Goal: Task Accomplishment & Management: Manage account settings

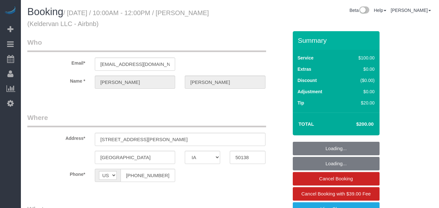
select select "IA"
select select "string:fspay-eb10092c-715d-4c93-a652-6ef952c1d221"
select select "spot1"
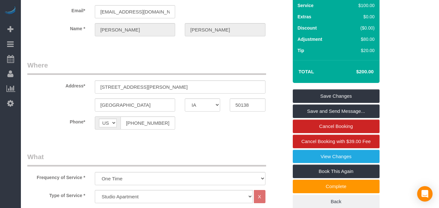
scroll to position [54, 0]
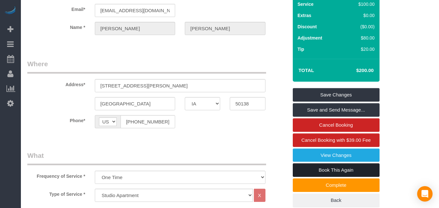
click at [347, 168] on link "Book This Again" at bounding box center [336, 169] width 87 height 13
select select "IA"
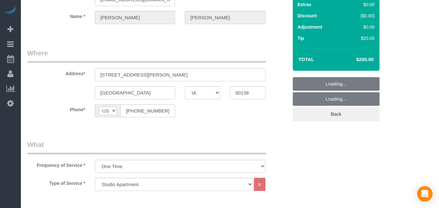
select select "object:1051"
select select "string:fspay-eb10092c-715d-4c93-a652-6ef952c1d221"
select select "object:1074"
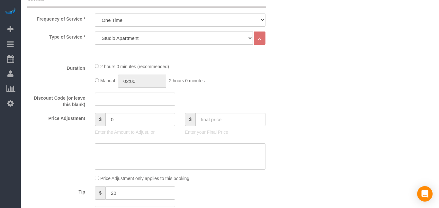
scroll to position [212, 0]
click at [221, 118] on input "text" at bounding box center [230, 118] width 70 height 13
type input "200"
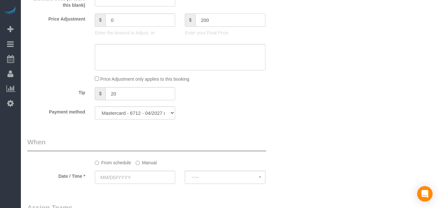
scroll to position [311, 0]
type input "80"
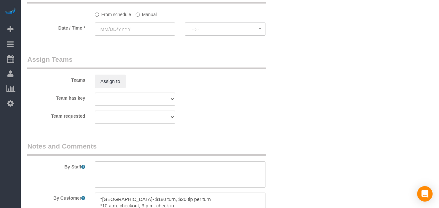
scroll to position [459, 0]
click at [148, 27] on input "text" at bounding box center [135, 29] width 80 height 13
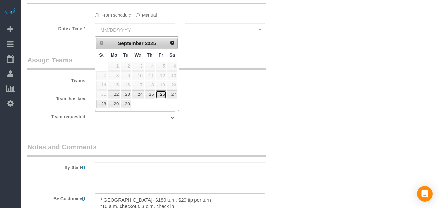
click at [163, 97] on link "26" at bounding box center [160, 94] width 10 height 9
type input "09/26/2025"
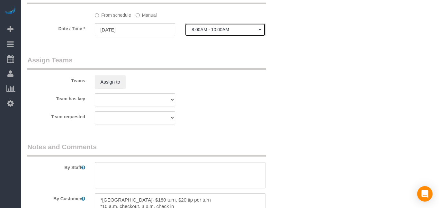
click at [236, 32] on button "8:00AM - 10:00AM" at bounding box center [225, 29] width 80 height 13
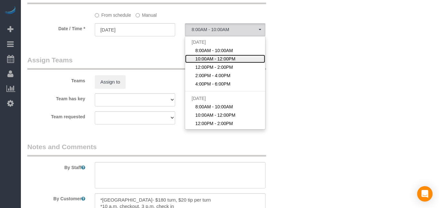
click at [208, 60] on span "10:00AM - 12:00PM" at bounding box center [215, 59] width 40 height 6
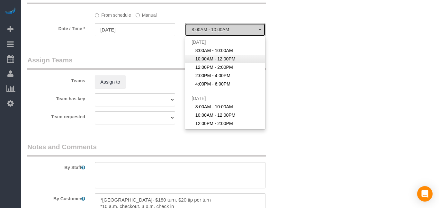
select select "spot28"
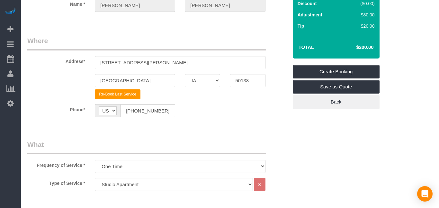
scroll to position [66, 0]
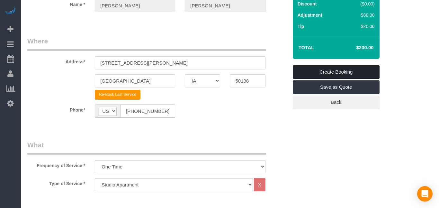
click at [359, 69] on link "Create Booking" at bounding box center [336, 71] width 87 height 13
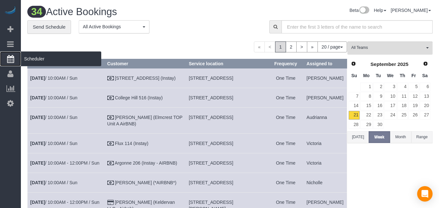
click at [34, 58] on span "Scheduler" at bounding box center [61, 58] width 80 height 15
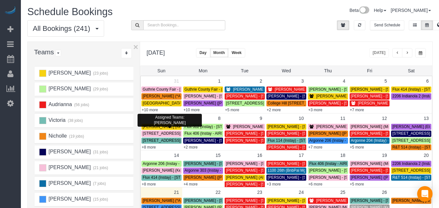
click at [155, 127] on span "[PERSON_NAME] (Keldervan LLC - Airbnb) - [STREET_ADDRESS][PERSON_NAME]" at bounding box center [216, 126] width 147 height 4
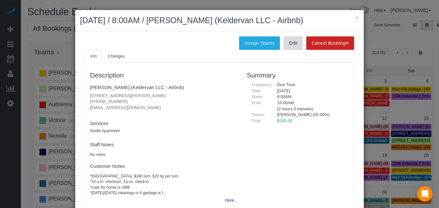
click at [296, 49] on link "Edit" at bounding box center [292, 42] width 19 height 13
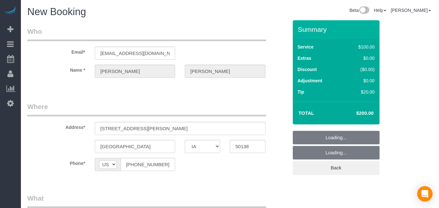
select select "IA"
select select "string:fspay-eb10092c-715d-4c93-a652-6ef952c1d221"
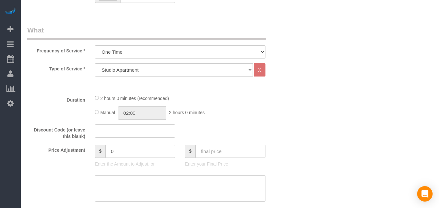
scroll to position [182, 0]
click at [235, 155] on input "text" at bounding box center [230, 149] width 70 height 13
type input "200"
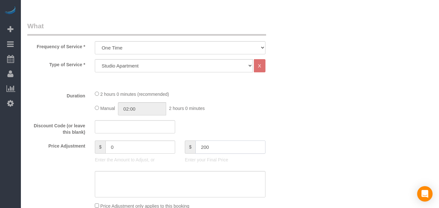
type input "80"
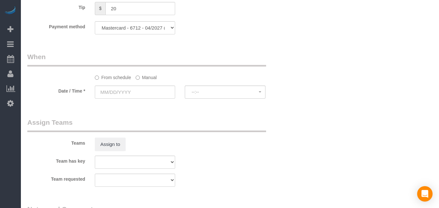
scroll to position [397, 0]
click at [142, 91] on input "text" at bounding box center [135, 91] width 80 height 13
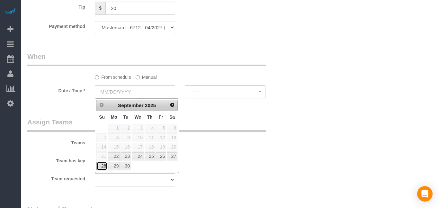
click at [101, 168] on link "28" at bounding box center [101, 166] width 11 height 9
type input "[DATE]"
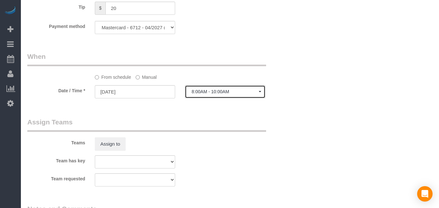
click at [231, 88] on button "8:00AM - 10:00AM" at bounding box center [225, 91] width 80 height 13
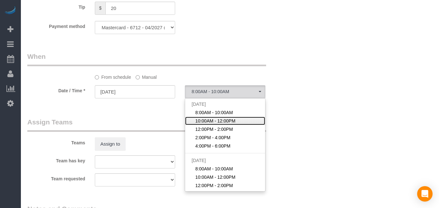
click at [207, 122] on span "10:00AM - 12:00PM" at bounding box center [215, 121] width 40 height 6
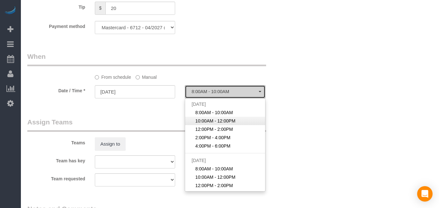
select select "spot2"
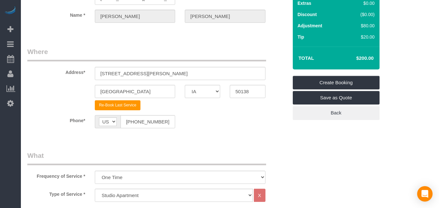
scroll to position [52, 0]
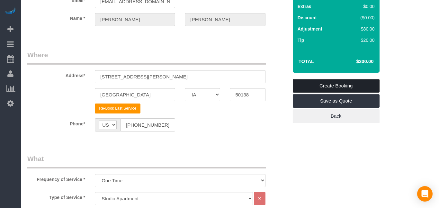
click at [360, 83] on link "Create Booking" at bounding box center [336, 85] width 87 height 13
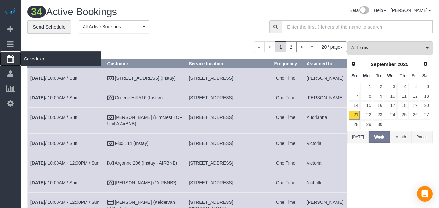
click at [13, 64] on link "Scheduler" at bounding box center [10, 58] width 21 height 15
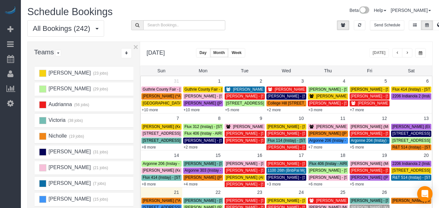
scroll to position [101, 0]
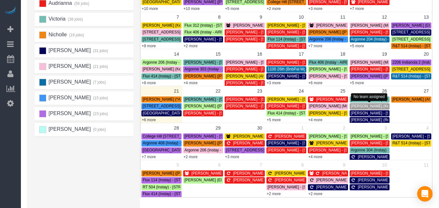
click at [362, 107] on span "[PERSON_NAME] (Keldervan LLC - Airbnb) - [STREET_ADDRESS][PERSON_NAME]" at bounding box center [424, 106] width 147 height 4
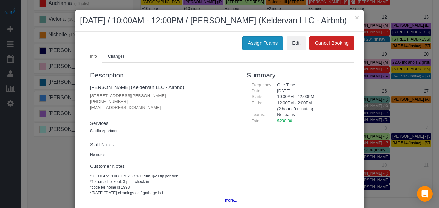
click at [249, 50] on button "Assign Teams" at bounding box center [262, 42] width 41 height 13
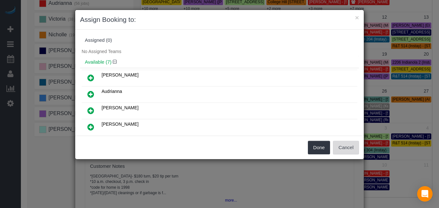
click at [356, 147] on button "Cancel" at bounding box center [346, 147] width 26 height 13
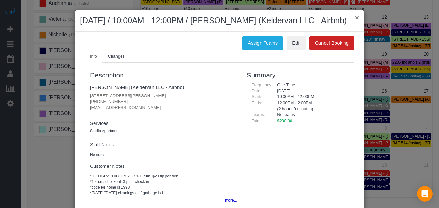
click at [356, 17] on button "×" at bounding box center [357, 17] width 4 height 7
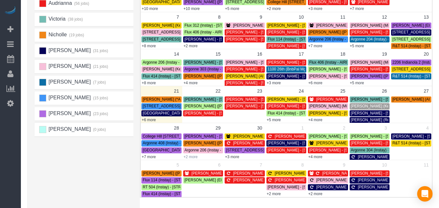
click at [186, 157] on link "+2 more" at bounding box center [190, 157] width 14 height 4
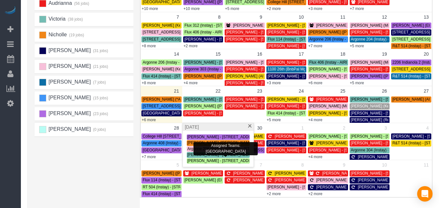
click at [206, 155] on span "[PERSON_NAME] - [STREET_ADDRESS][PERSON_NAME]" at bounding box center [239, 154] width 104 height 4
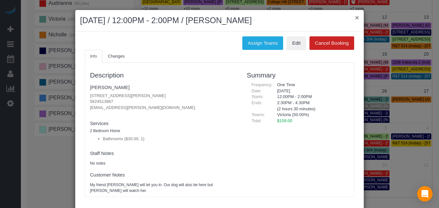
click at [358, 18] on button "×" at bounding box center [357, 17] width 4 height 7
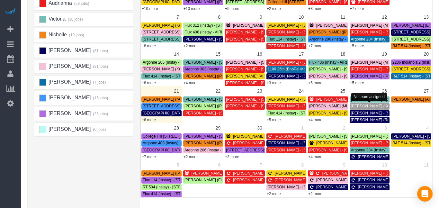
click at [380, 107] on span "[PERSON_NAME] (Keldervan LLC - Airbnb) - [STREET_ADDRESS][PERSON_NAME]" at bounding box center [424, 106] width 147 height 4
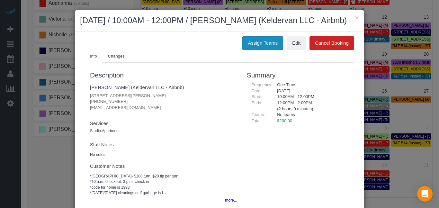
click at [256, 50] on button "Assign Teams" at bounding box center [262, 42] width 41 height 13
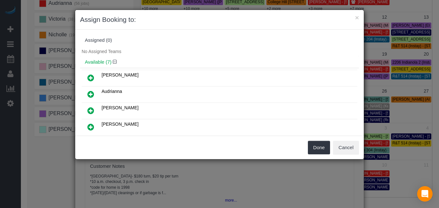
click at [93, 94] on icon at bounding box center [90, 94] width 7 height 8
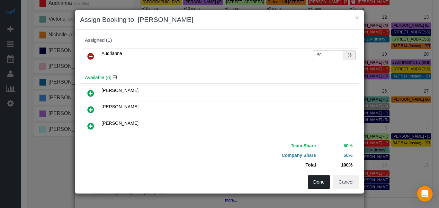
click at [314, 182] on button "Done" at bounding box center [319, 181] width 22 height 13
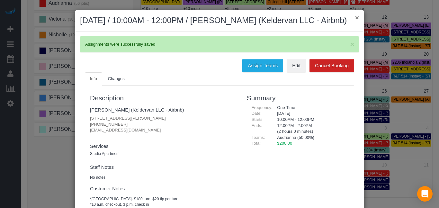
click at [356, 18] on button "×" at bounding box center [357, 17] width 4 height 7
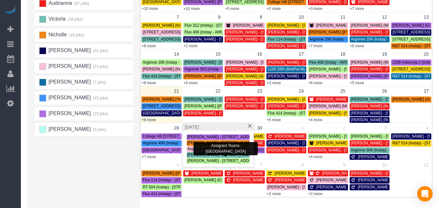
click at [195, 154] on span "[PERSON_NAME] - [STREET_ADDRESS][PERSON_NAME]" at bounding box center [239, 154] width 104 height 4
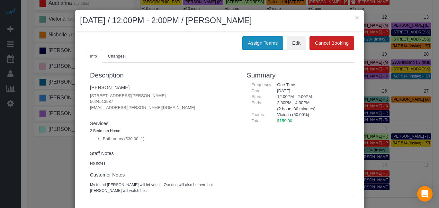
click at [251, 46] on button "Assign Teams" at bounding box center [262, 42] width 41 height 13
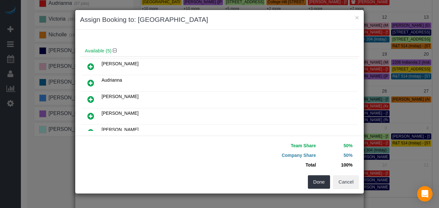
scroll to position [0, 0]
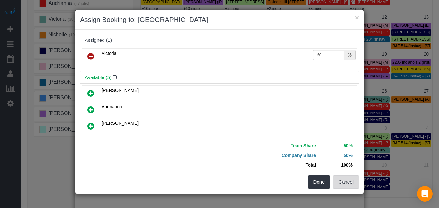
click at [351, 182] on button "Cancel" at bounding box center [346, 181] width 26 height 13
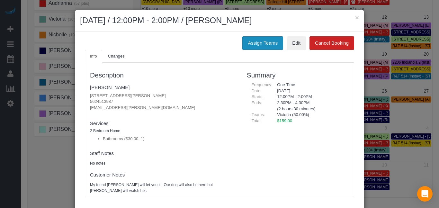
click at [252, 44] on button "Assign Teams" at bounding box center [262, 42] width 41 height 13
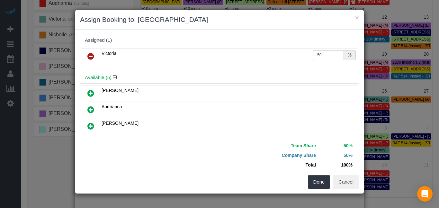
click at [90, 57] on icon at bounding box center [90, 56] width 7 height 8
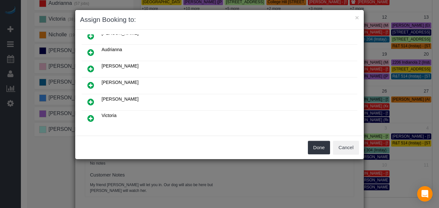
scroll to position [44, 0]
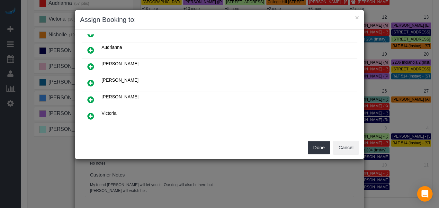
click at [92, 99] on icon at bounding box center [90, 100] width 7 height 8
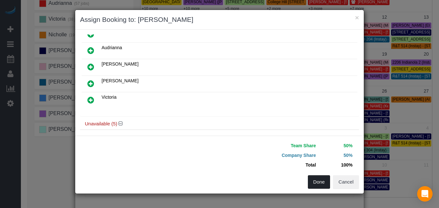
click at [319, 182] on button "Done" at bounding box center [319, 181] width 22 height 13
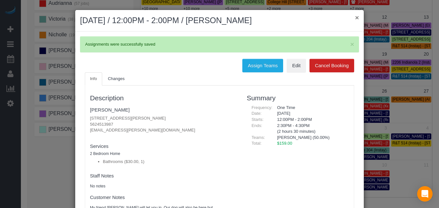
click at [357, 19] on button "×" at bounding box center [357, 17] width 4 height 7
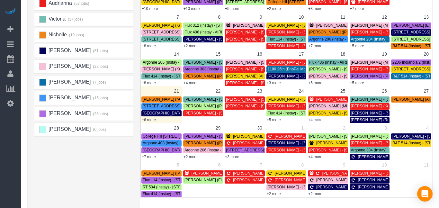
click at [315, 120] on link "+4 more" at bounding box center [315, 120] width 14 height 4
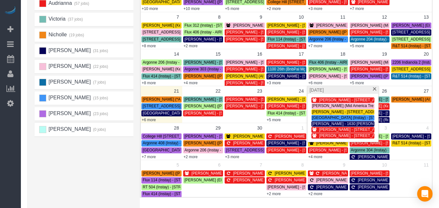
click at [94, 163] on div "[PERSON_NAME] (23 jobs) [PERSON_NAME] (29 jobs) Audrianna (57 jobs) [GEOGRAPHIC…" at bounding box center [85, 91] width 103 height 257
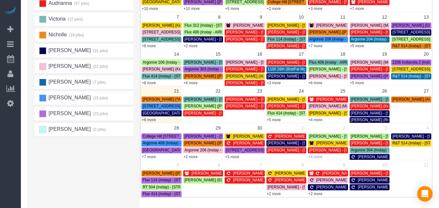
click at [317, 158] on link "+4 more" at bounding box center [315, 157] width 14 height 4
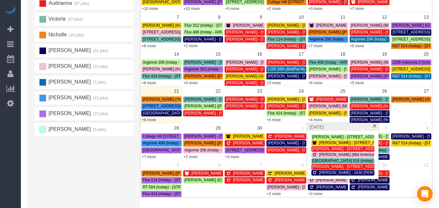
click at [33, 180] on div "[PERSON_NAME] (23 jobs) [PERSON_NAME] (29 jobs) Audrianna (57 jobs) [GEOGRAPHIC…" at bounding box center [84, 94] width 112 height 263
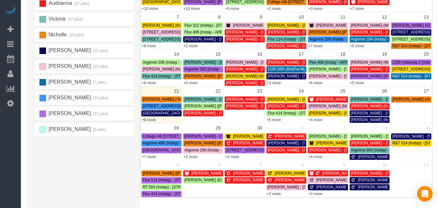
click at [360, 139] on link "[PERSON_NAME] - [STREET_ADDRESS]" at bounding box center [370, 136] width 40 height 6
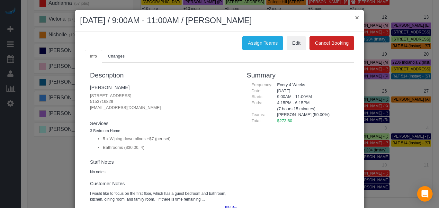
click at [356, 18] on button "×" at bounding box center [357, 17] width 4 height 7
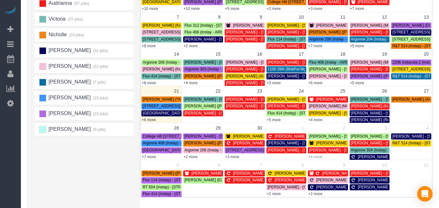
click at [315, 157] on link "+4 more" at bounding box center [315, 157] width 14 height 4
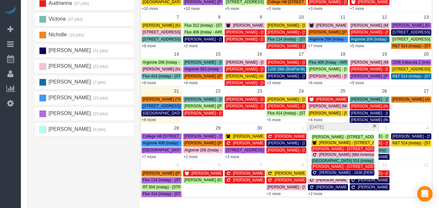
click at [109, 172] on div "[PERSON_NAME] (23 jobs) [PERSON_NAME] (29 jobs) Audrianna (57 jobs) [GEOGRAPHIC…" at bounding box center [85, 91] width 103 height 257
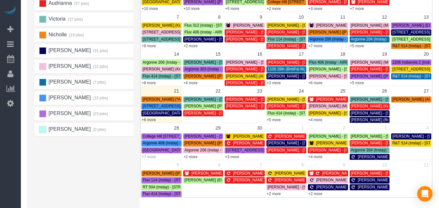
click at [154, 156] on link "+7 more" at bounding box center [149, 157] width 14 height 4
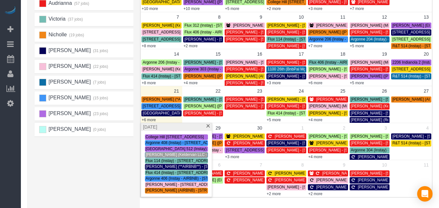
click at [151, 155] on span "[PERSON_NAME] (Keldervan LLC - Airbnb) - [STREET_ADDRESS][PERSON_NAME]" at bounding box center [219, 154] width 147 height 4
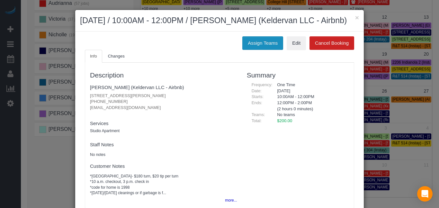
click at [263, 50] on button "Assign Teams" at bounding box center [262, 42] width 41 height 13
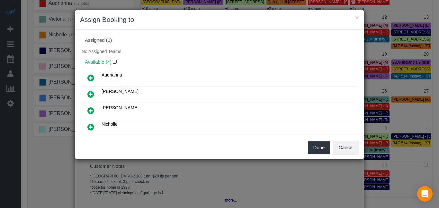
click at [89, 95] on icon at bounding box center [90, 94] width 7 height 8
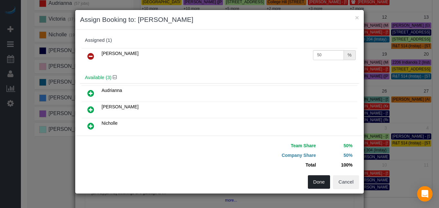
click at [324, 179] on button "Done" at bounding box center [319, 181] width 22 height 13
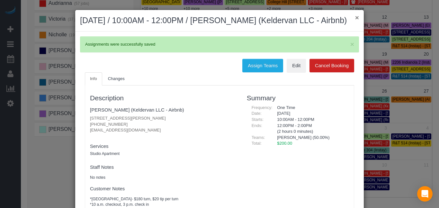
click at [356, 17] on button "×" at bounding box center [357, 17] width 4 height 7
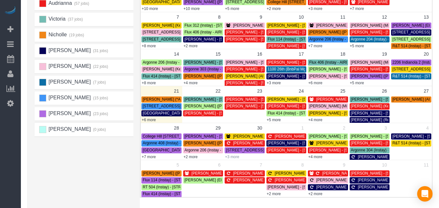
click at [233, 155] on link "+3 more" at bounding box center [232, 157] width 14 height 4
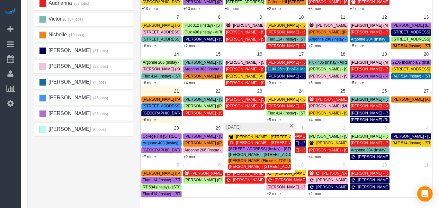
click at [93, 189] on div "[PERSON_NAME] (23 jobs) [PERSON_NAME] (30 jobs) Audrianna (57 jobs) [GEOGRAPHIC…" at bounding box center [85, 91] width 103 height 257
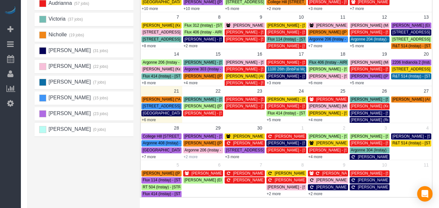
click at [189, 156] on link "+2 more" at bounding box center [190, 157] width 14 height 4
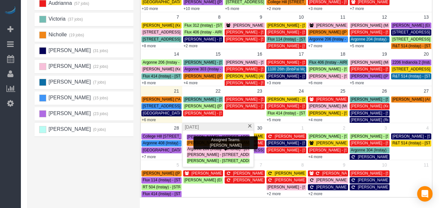
click at [193, 148] on span "Argonne 206 (Instay - AIRBNB) - [STREET_ADDRESS]" at bounding box center [234, 148] width 94 height 4
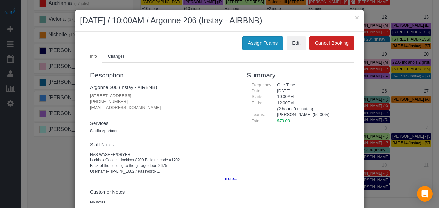
click at [269, 43] on button "Assign Teams" at bounding box center [262, 42] width 41 height 13
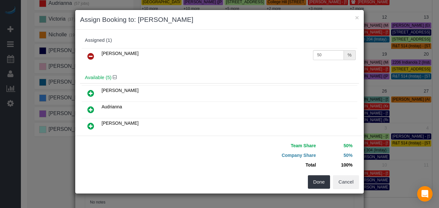
click at [92, 58] on icon at bounding box center [90, 56] width 7 height 8
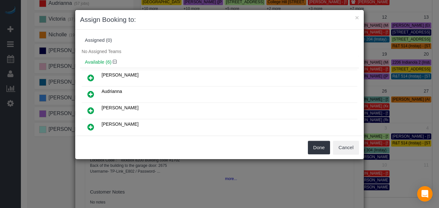
click at [91, 127] on icon at bounding box center [90, 127] width 7 height 8
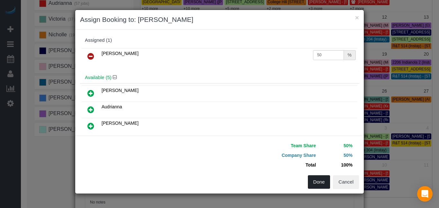
click at [319, 184] on button "Done" at bounding box center [319, 181] width 22 height 13
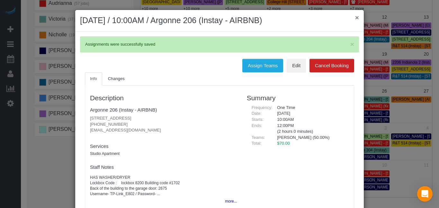
click at [356, 18] on button "×" at bounding box center [357, 17] width 4 height 7
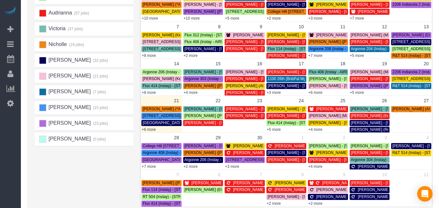
scroll to position [0, 0]
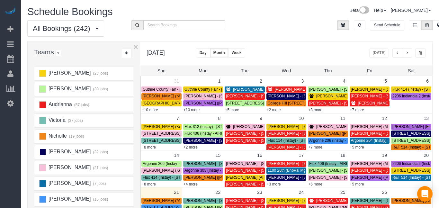
click at [44, 153] on ins at bounding box center [42, 151] width 7 height 7
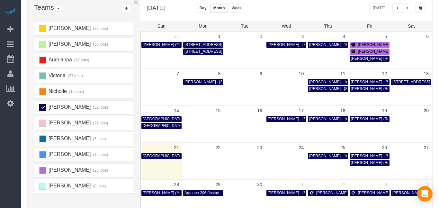
scroll to position [55, 0]
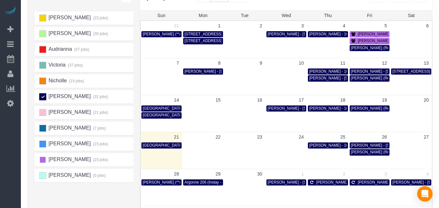
click at [43, 157] on ins at bounding box center [42, 159] width 7 height 7
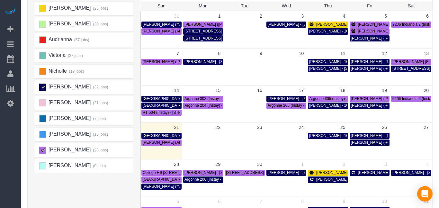
scroll to position [65, 0]
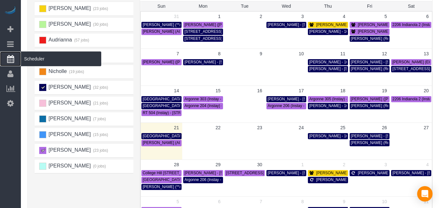
click at [26, 61] on span "Scheduler" at bounding box center [61, 58] width 80 height 15
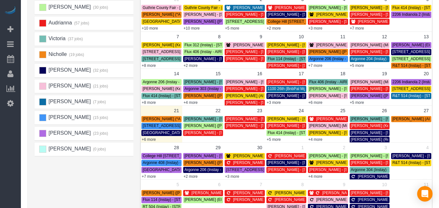
scroll to position [83, 0]
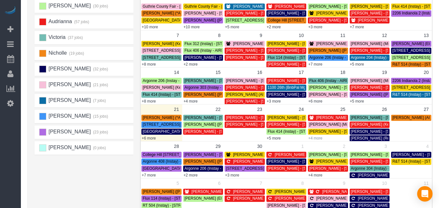
click at [318, 139] on link "+4 more" at bounding box center [315, 138] width 14 height 4
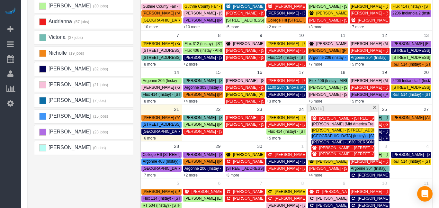
click at [105, 182] on div "[PERSON_NAME] (23 jobs) [PERSON_NAME] (30 jobs) Audrianna (57 jobs) [GEOGRAPHIC…" at bounding box center [85, 110] width 103 height 257
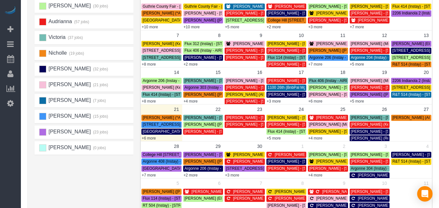
click at [313, 133] on span "[PERSON_NAME] - [STREET_ADDRESS]" at bounding box center [345, 131] width 73 height 4
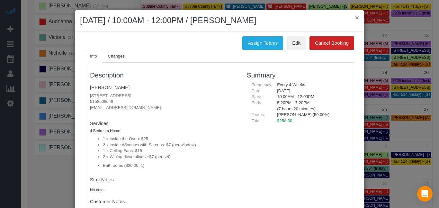
click at [357, 21] on button "×" at bounding box center [357, 17] width 4 height 7
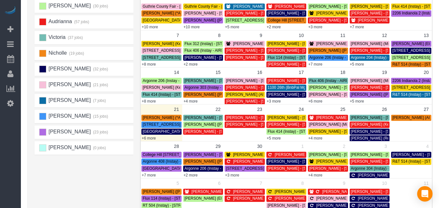
click at [333, 132] on span "[PERSON_NAME] - [STREET_ADDRESS]" at bounding box center [345, 131] width 73 height 4
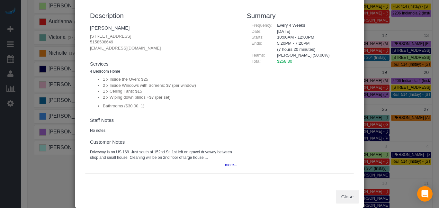
scroll to position [61, 0]
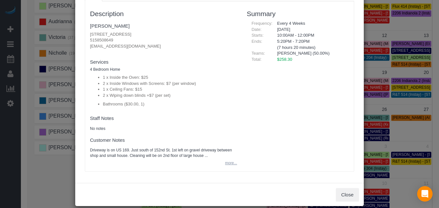
click at [231, 165] on button "more..." at bounding box center [229, 162] width 16 height 9
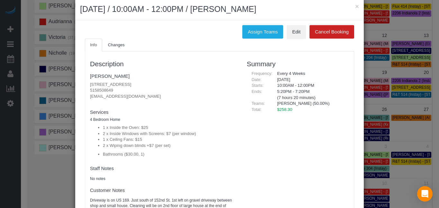
scroll to position [11, 0]
click at [356, 6] on button "×" at bounding box center [357, 7] width 4 height 7
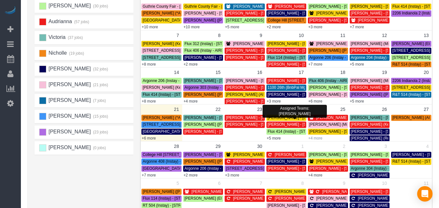
click at [316, 139] on link "+4 more" at bounding box center [315, 138] width 14 height 4
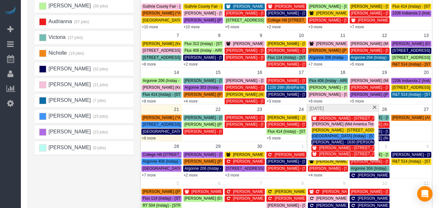
click at [347, 129] on span "[PERSON_NAME] - [STREET_ADDRESS]" at bounding box center [348, 130] width 73 height 4
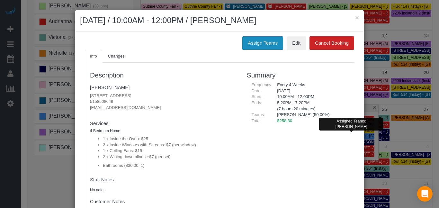
click at [266, 42] on button "Assign Teams" at bounding box center [262, 42] width 41 height 13
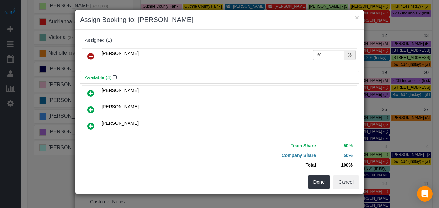
click at [88, 57] on icon at bounding box center [90, 56] width 7 height 8
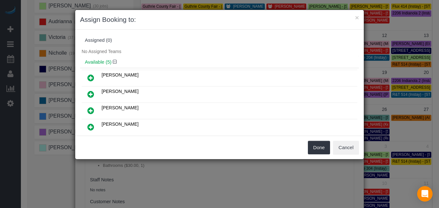
click at [91, 125] on icon at bounding box center [90, 127] width 7 height 8
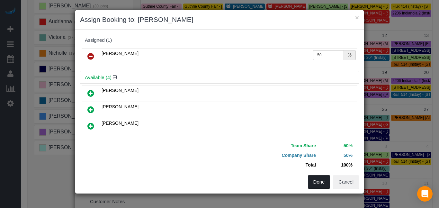
click at [322, 182] on button "Done" at bounding box center [319, 181] width 22 height 13
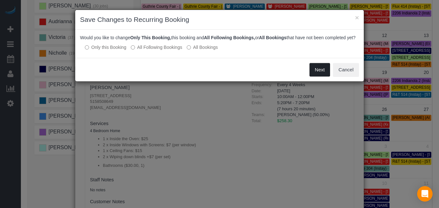
click at [320, 75] on button "Next" at bounding box center [319, 69] width 21 height 13
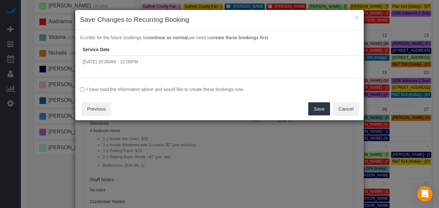
click at [245, 90] on label "I have read the information above and would like to create these bookings now." at bounding box center [219, 89] width 279 height 6
click at [318, 110] on button "Save" at bounding box center [319, 108] width 22 height 13
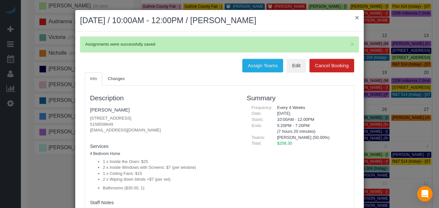
click at [357, 17] on button "×" at bounding box center [357, 17] width 4 height 7
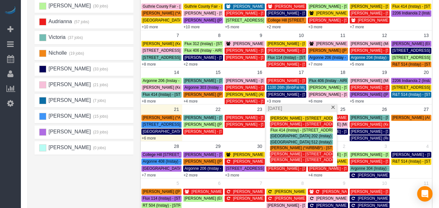
click at [95, 192] on div "[PERSON_NAME] (22 jobs) [PERSON_NAME] (30 jobs) Audrianna (57 jobs) [GEOGRAPHIC…" at bounding box center [85, 110] width 103 height 257
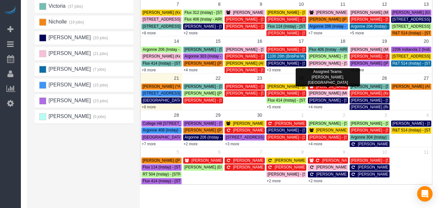
scroll to position [143, 0]
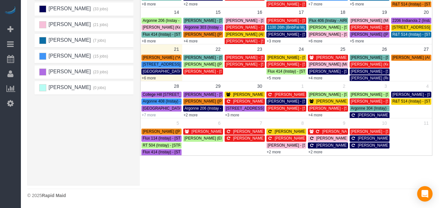
click at [146, 115] on link "+7 more" at bounding box center [149, 115] width 14 height 4
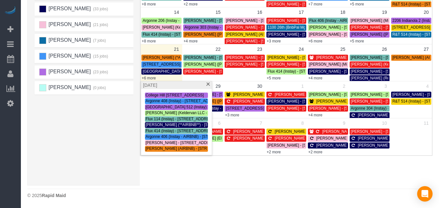
click at [365, 64] on span "[PERSON_NAME] (Keldervan LLC - Airbnb) - [STREET_ADDRESS][PERSON_NAME]" at bounding box center [424, 64] width 147 height 4
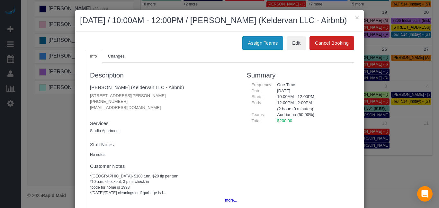
click at [271, 50] on button "Assign Teams" at bounding box center [262, 42] width 41 height 13
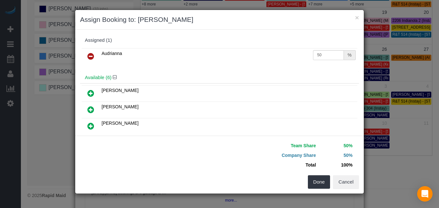
click at [87, 56] on icon at bounding box center [90, 56] width 7 height 8
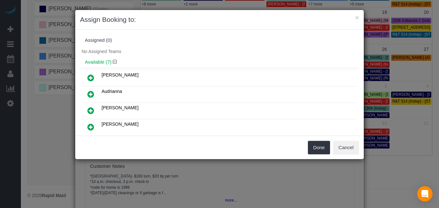
click at [91, 126] on icon at bounding box center [90, 127] width 7 height 8
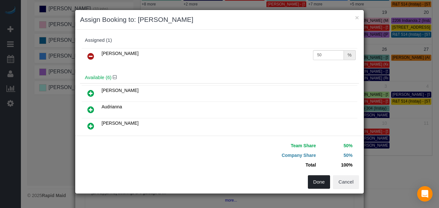
click at [320, 182] on button "Done" at bounding box center [319, 181] width 22 height 13
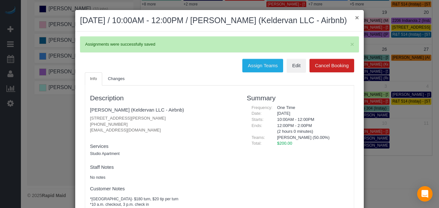
click at [358, 17] on button "×" at bounding box center [357, 17] width 4 height 7
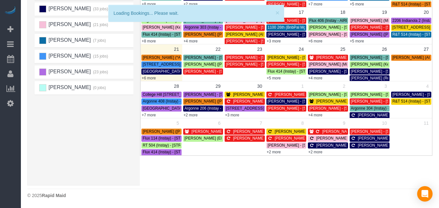
scroll to position [134, 8]
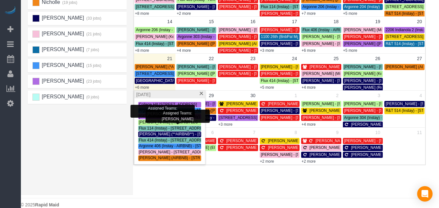
click at [139, 124] on span "[PERSON_NAME] (Keldervan LLC - Airbnb) - [STREET_ADDRESS][PERSON_NAME]" at bounding box center [212, 122] width 147 height 4
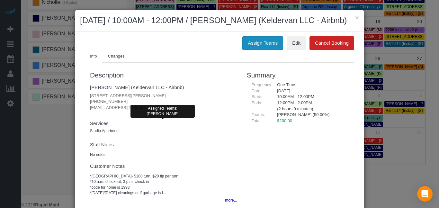
click at [249, 50] on button "Assign Teams" at bounding box center [262, 42] width 41 height 13
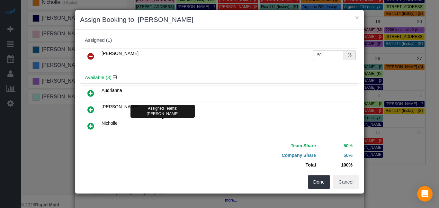
click at [90, 55] on icon at bounding box center [90, 56] width 7 height 8
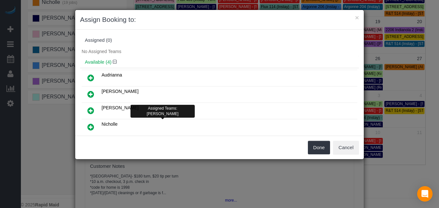
click at [88, 77] on icon at bounding box center [90, 78] width 7 height 8
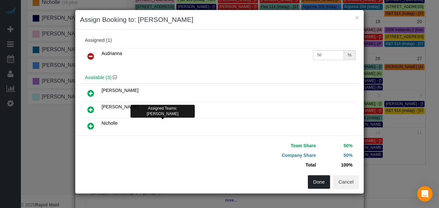
click at [316, 182] on button "Done" at bounding box center [319, 181] width 22 height 13
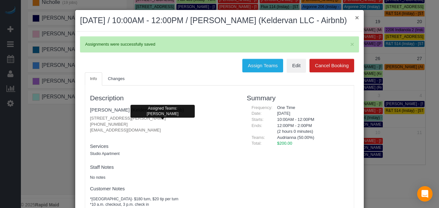
click at [358, 17] on button "×" at bounding box center [357, 17] width 4 height 7
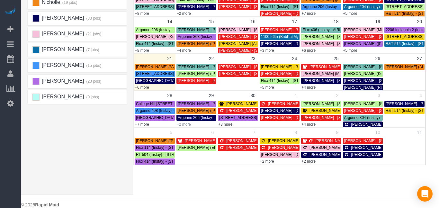
click at [186, 124] on link "+2 more" at bounding box center [184, 124] width 14 height 4
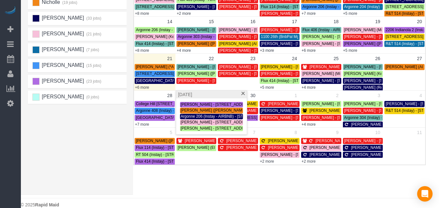
click at [125, 173] on div "[PERSON_NAME] (22 jobs) [PERSON_NAME] (30 jobs) Audrianna (57 jobs) [GEOGRAPHIC…" at bounding box center [78, 59] width 103 height 257
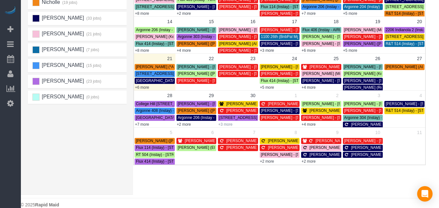
click at [220, 126] on link "+3 more" at bounding box center [225, 124] width 14 height 4
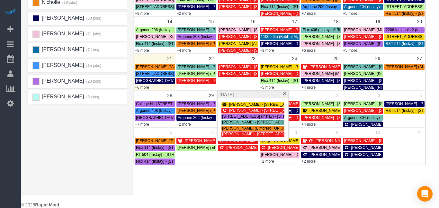
click at [34, 20] on ins at bounding box center [35, 18] width 7 height 7
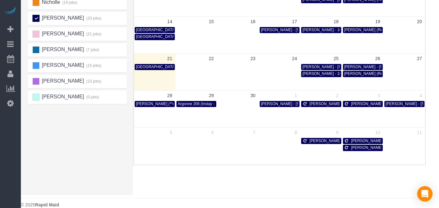
click at [34, 17] on ins at bounding box center [35, 18] width 7 height 7
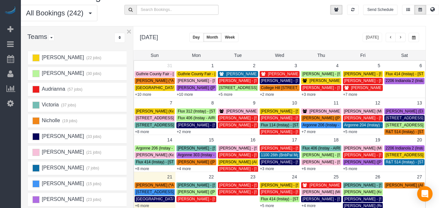
scroll to position [0, 8]
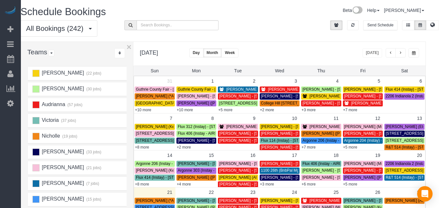
click at [401, 55] on button "button" at bounding box center [400, 52] width 10 height 9
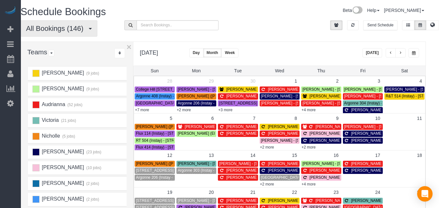
click at [59, 33] on button "All Bookings (146)" at bounding box center [59, 28] width 77 height 16
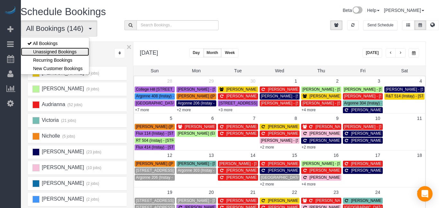
click at [45, 55] on link "Unassigned Bookings" at bounding box center [55, 52] width 68 height 8
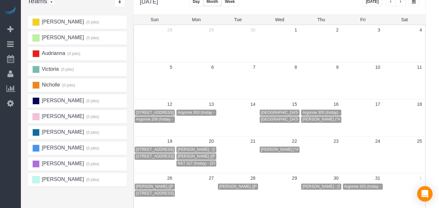
scroll to position [50, 8]
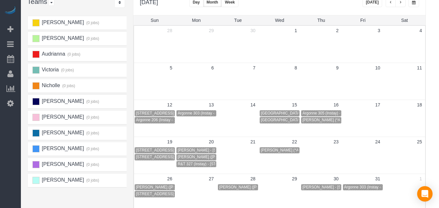
click at [240, 100] on td "14" at bounding box center [237, 105] width 41 height 10
click at [280, 112] on span "[GEOGRAPHIC_DATA] 516 (Instay) - [STREET_ADDRESS]" at bounding box center [312, 113] width 102 height 4
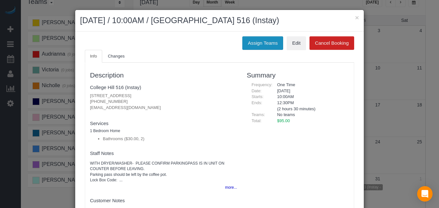
click at [250, 39] on button "Assign Teams" at bounding box center [262, 42] width 41 height 13
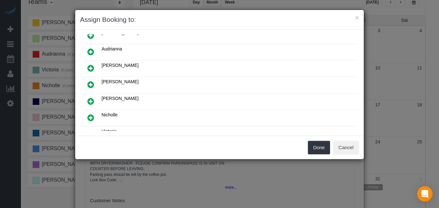
scroll to position [0, 0]
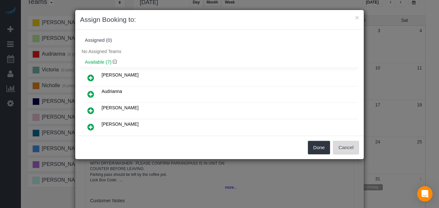
click at [348, 148] on button "Cancel" at bounding box center [346, 147] width 26 height 13
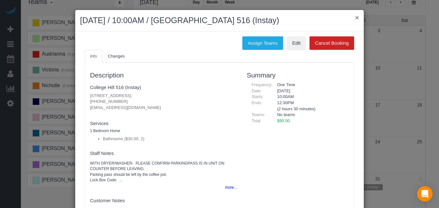
click at [358, 16] on button "×" at bounding box center [357, 17] width 4 height 7
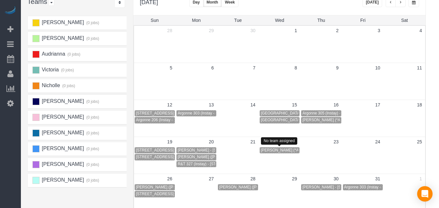
click at [268, 149] on span "[PERSON_NAME] (*AIRBNB*) - [STREET_ADDRESS]" at bounding box center [307, 150] width 93 height 4
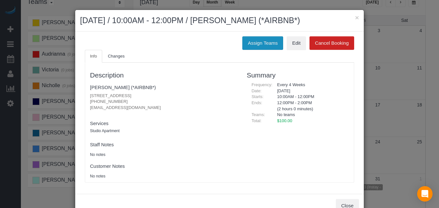
click at [249, 40] on button "Assign Teams" at bounding box center [262, 42] width 41 height 13
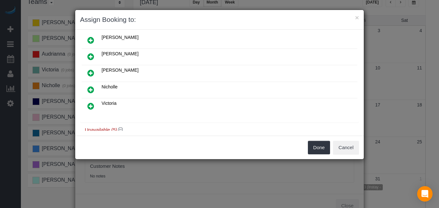
click at [90, 90] on icon at bounding box center [90, 90] width 7 height 8
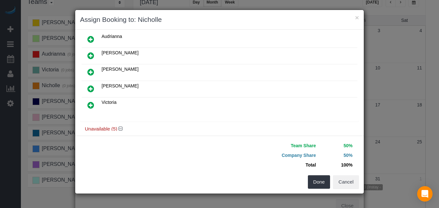
scroll to position [69, 0]
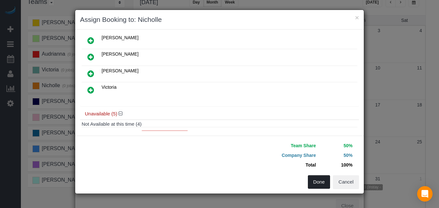
click at [319, 178] on button "Done" at bounding box center [319, 181] width 22 height 13
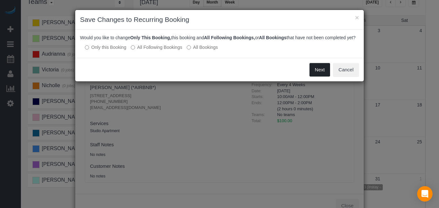
click at [318, 76] on button "Next" at bounding box center [319, 69] width 21 height 13
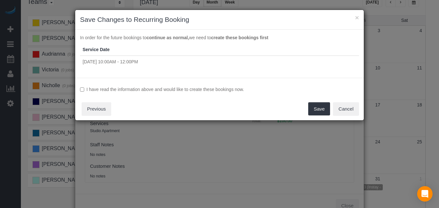
click at [243, 86] on label "I have read the information above and would like to create these bookings now." at bounding box center [219, 89] width 279 height 6
click at [312, 109] on button "Save" at bounding box center [319, 108] width 22 height 13
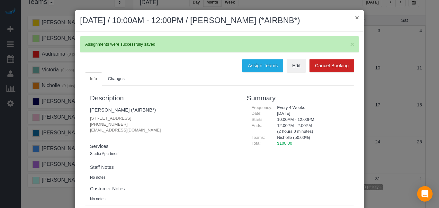
click at [357, 17] on button "×" at bounding box center [357, 17] width 4 height 7
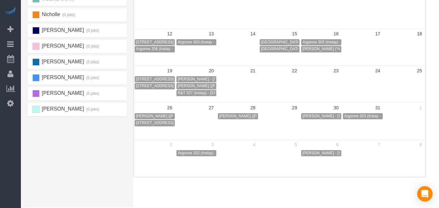
scroll to position [122, 8]
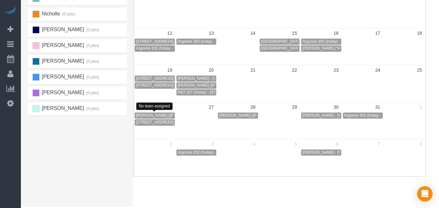
click at [166, 113] on span "[PERSON_NAME] ([PERSON_NAME] & [PERSON_NAME], LLC - AIRBNB) - [STREET_ADDRESS]" at bounding box center [221, 115] width 170 height 4
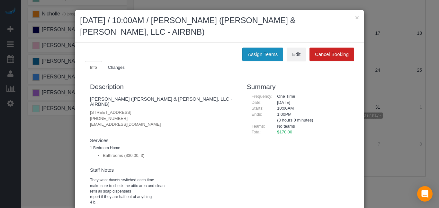
click at [254, 55] on button "Assign Teams" at bounding box center [262, 54] width 41 height 13
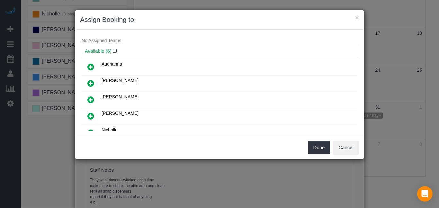
scroll to position [0, 0]
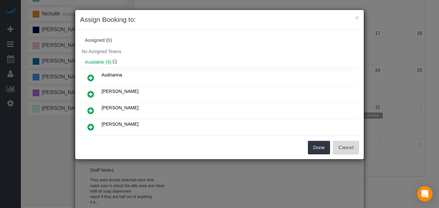
click at [349, 144] on button "Cancel" at bounding box center [346, 147] width 26 height 13
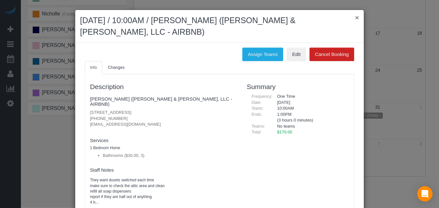
click at [357, 17] on button "×" at bounding box center [357, 17] width 4 height 7
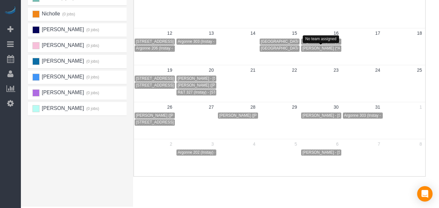
click at [321, 49] on span "[PERSON_NAME] (*AIRBNB*) - [STREET_ADDRESS]" at bounding box center [348, 48] width 93 height 4
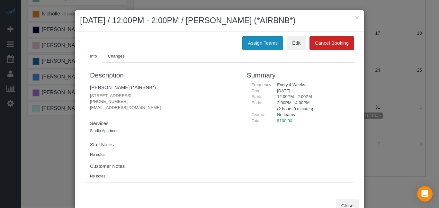
click at [259, 45] on button "Assign Teams" at bounding box center [262, 42] width 41 height 13
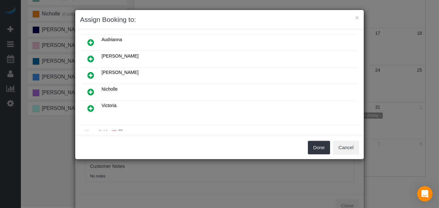
scroll to position [52, 0]
click at [90, 92] on icon at bounding box center [90, 91] width 7 height 8
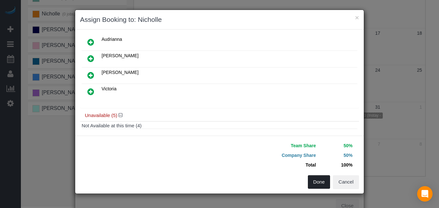
click at [318, 184] on button "Done" at bounding box center [319, 181] width 22 height 13
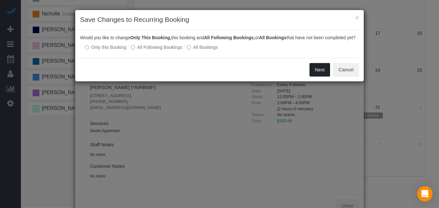
click at [317, 76] on button "Next" at bounding box center [319, 69] width 21 height 13
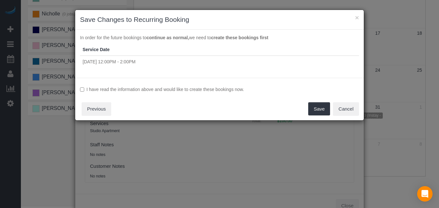
click at [226, 89] on label "I have read the information above and would like to create these bookings now." at bounding box center [219, 89] width 279 height 6
click at [315, 112] on button "Save" at bounding box center [319, 108] width 22 height 13
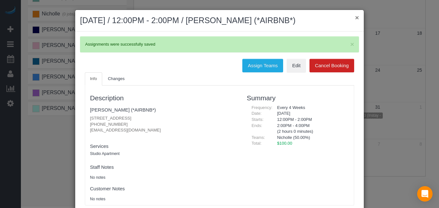
click at [356, 17] on button "×" at bounding box center [357, 17] width 4 height 7
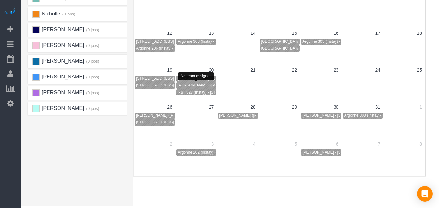
click at [206, 87] on span "[PERSON_NAME] ([PERSON_NAME] & [PERSON_NAME], LLC - AIRBNB) - [STREET_ADDRESS]" at bounding box center [263, 85] width 170 height 4
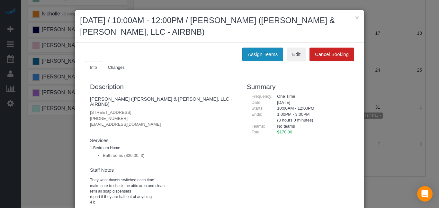
click at [258, 59] on button "Assign Teams" at bounding box center [262, 54] width 41 height 13
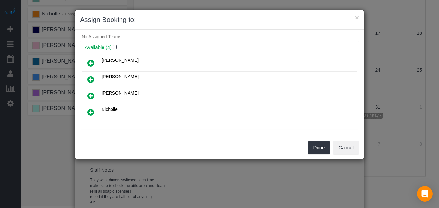
scroll to position [0, 0]
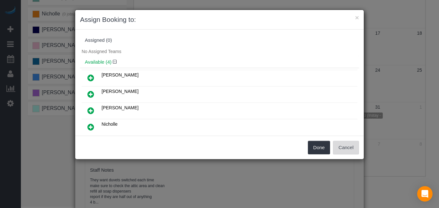
click at [341, 150] on button "Cancel" at bounding box center [346, 147] width 26 height 13
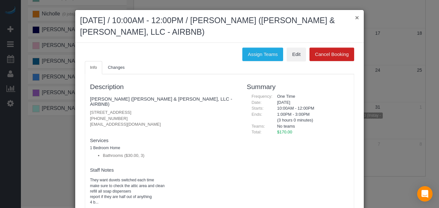
click at [356, 16] on button "×" at bounding box center [357, 17] width 4 height 7
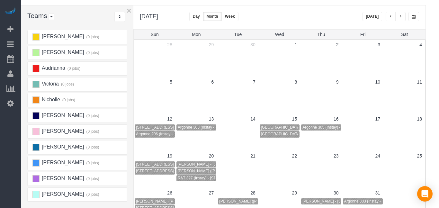
scroll to position [0, 8]
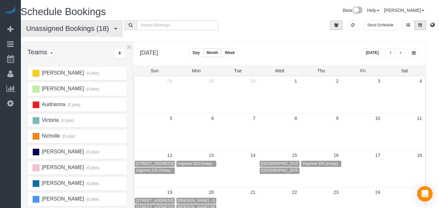
click at [70, 29] on span "Unassigned Bookings (18)" at bounding box center [69, 28] width 86 height 8
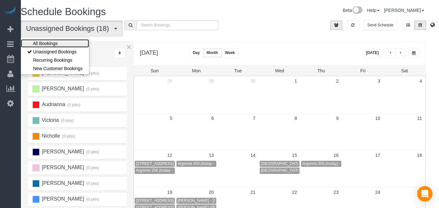
click at [59, 44] on link "All Bookings" at bounding box center [55, 43] width 68 height 8
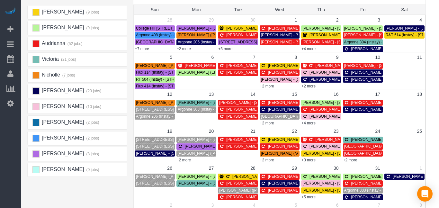
scroll to position [64, 8]
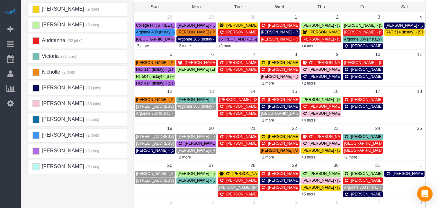
click at [200, 107] on span "Argonne 303 (Instay - AIRBNB) - [STREET_ADDRESS]" at bounding box center [225, 106] width 94 height 4
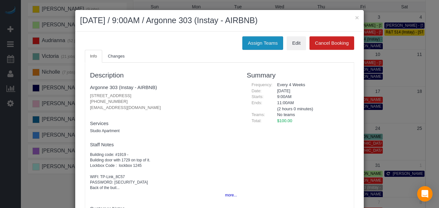
click at [271, 44] on button "Assign Teams" at bounding box center [262, 42] width 41 height 13
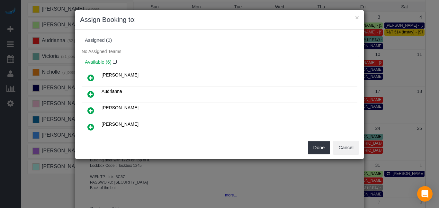
click at [92, 111] on icon at bounding box center [90, 111] width 7 height 8
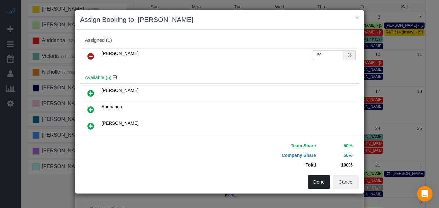
click at [323, 182] on button "Done" at bounding box center [319, 181] width 22 height 13
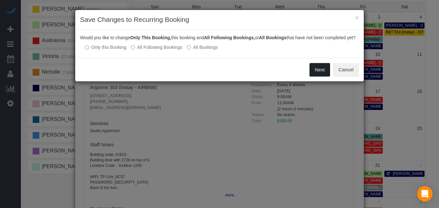
click at [314, 76] on button "Next" at bounding box center [319, 69] width 21 height 13
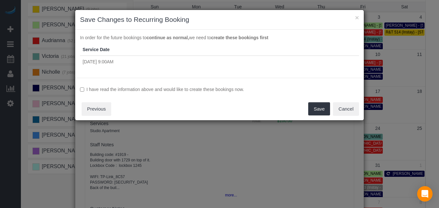
click at [203, 89] on label "I have read the information above and would like to create these bookings now." at bounding box center [219, 89] width 279 height 6
click at [321, 107] on button "Save" at bounding box center [319, 108] width 22 height 13
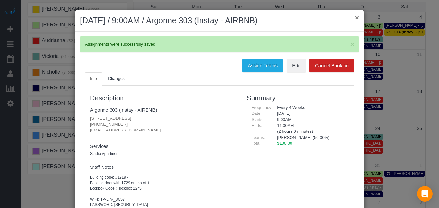
click at [357, 16] on button "×" at bounding box center [357, 17] width 4 height 7
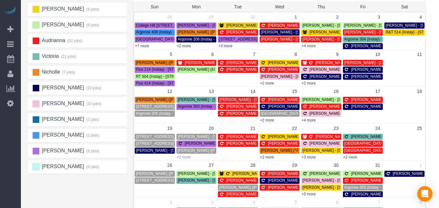
click at [182, 155] on link "+2 more" at bounding box center [184, 157] width 14 height 4
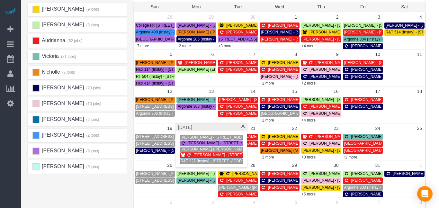
click at [207, 150] on span "[PERSON_NAME] ([PERSON_NAME] & [PERSON_NAME], LLC - AIRBNB) - [STREET_ADDRESS]" at bounding box center [266, 149] width 170 height 4
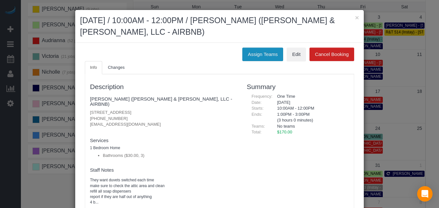
click at [252, 50] on button "Assign Teams" at bounding box center [262, 54] width 41 height 13
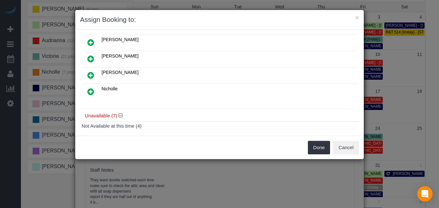
click at [92, 92] on icon at bounding box center [90, 92] width 7 height 8
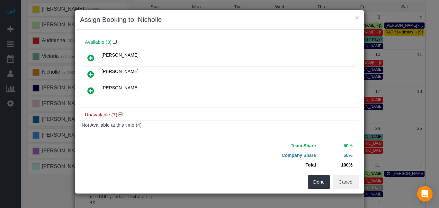
scroll to position [50, 0]
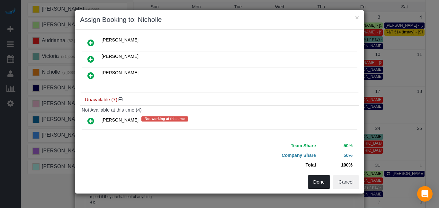
click at [310, 181] on button "Done" at bounding box center [319, 181] width 22 height 13
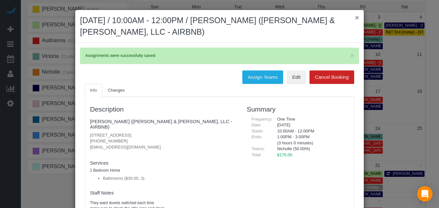
click at [357, 18] on button "×" at bounding box center [357, 17] width 4 height 7
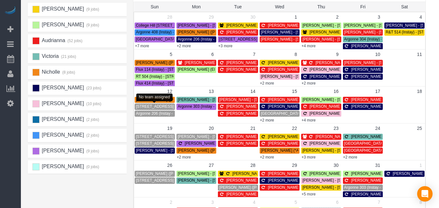
click at [159, 106] on span "[STREET_ADDRESS][PERSON_NAME] (Instay - AIRBNB) - [STREET_ADDRESS][PERSON_NAME]…" at bounding box center [238, 106] width 204 height 4
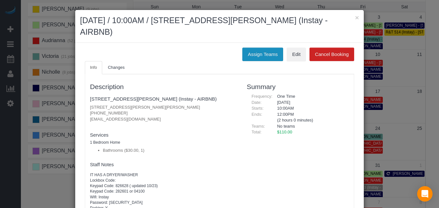
click at [271, 48] on button "Assign Teams" at bounding box center [262, 54] width 41 height 13
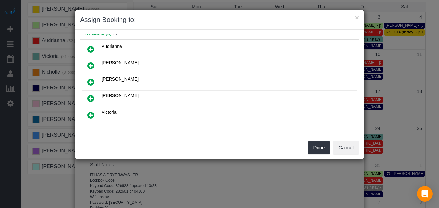
scroll to position [0, 0]
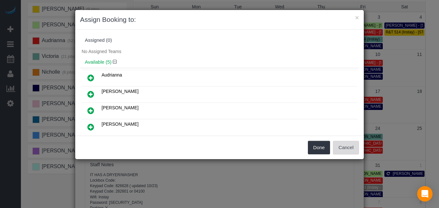
click at [349, 146] on button "Cancel" at bounding box center [346, 147] width 26 height 13
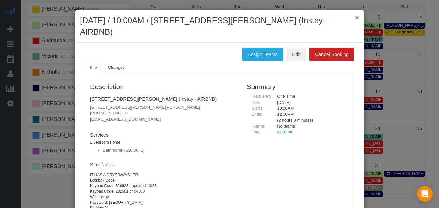
click at [357, 14] on button "×" at bounding box center [357, 17] width 4 height 7
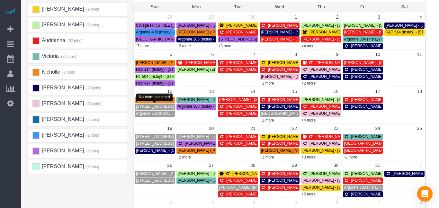
click at [154, 104] on span "[STREET_ADDRESS][PERSON_NAME] (Instay - AIRBNB) - [STREET_ADDRESS][PERSON_NAME]…" at bounding box center [238, 106] width 204 height 4
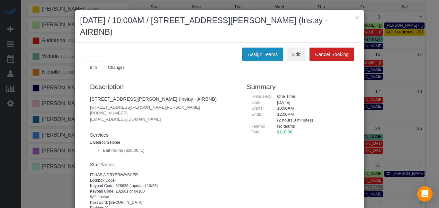
click at [251, 48] on button "Assign Teams" at bounding box center [262, 54] width 41 height 13
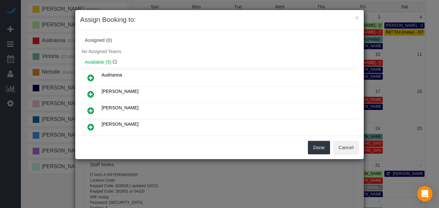
click at [91, 128] on icon at bounding box center [90, 127] width 7 height 8
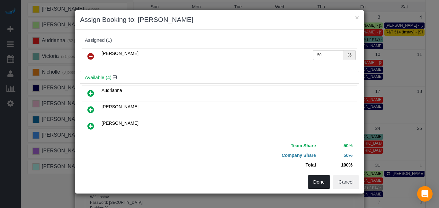
click at [318, 188] on button "Done" at bounding box center [319, 181] width 22 height 13
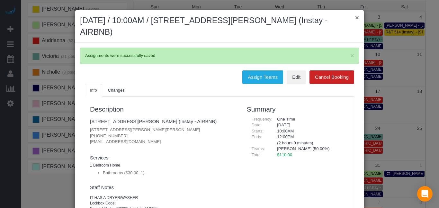
click at [358, 17] on button "×" at bounding box center [357, 17] width 4 height 7
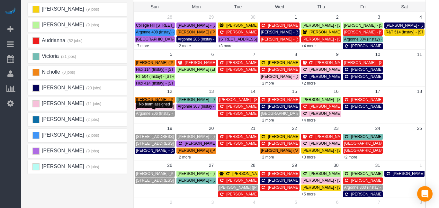
click at [150, 115] on span "Argonne 206 (Instay - AIRBNB) - [STREET_ADDRESS]" at bounding box center [183, 113] width 94 height 4
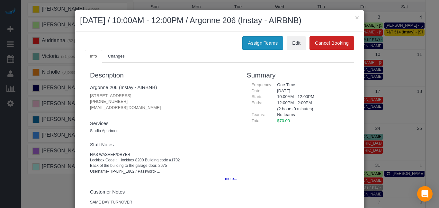
click at [269, 40] on button "Assign Teams" at bounding box center [262, 42] width 41 height 13
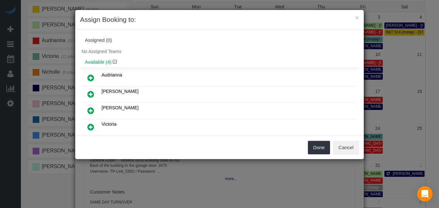
click at [91, 127] on icon at bounding box center [90, 127] width 7 height 8
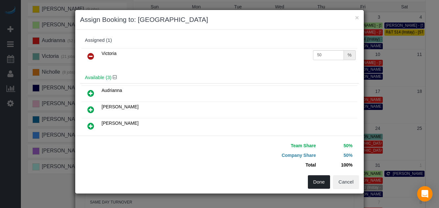
click at [329, 182] on button "Done" at bounding box center [319, 181] width 22 height 13
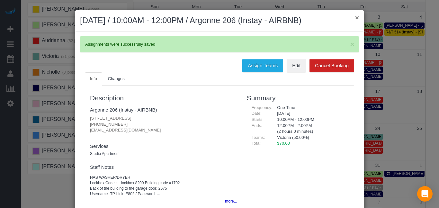
click at [357, 17] on button "×" at bounding box center [357, 17] width 4 height 7
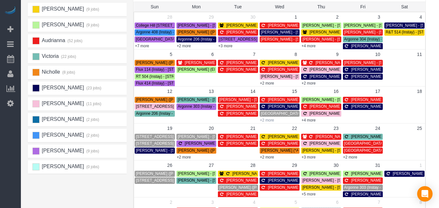
click at [264, 120] on link "+2 more" at bounding box center [267, 120] width 14 height 4
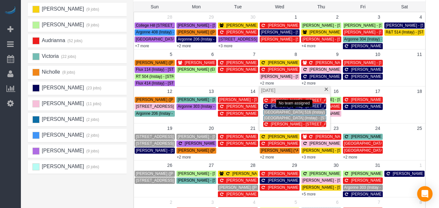
click at [269, 113] on span "[GEOGRAPHIC_DATA] 516 (Instay) - [STREET_ADDRESS]" at bounding box center [315, 112] width 102 height 4
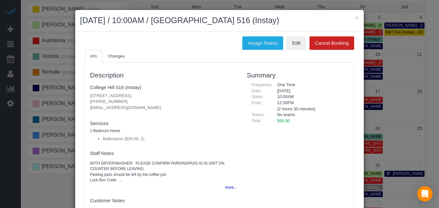
click at [264, 35] on div "Assign Teams Edit Cancel Booking Info Changes Description [GEOGRAPHIC_DATA] 516…" at bounding box center [219, 129] width 288 height 197
click at [262, 41] on button "Assign Teams" at bounding box center [262, 42] width 41 height 13
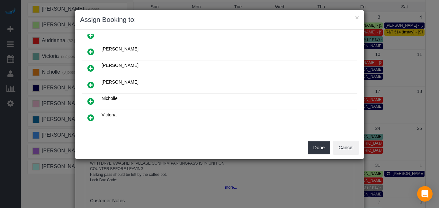
click at [92, 117] on icon at bounding box center [90, 118] width 7 height 8
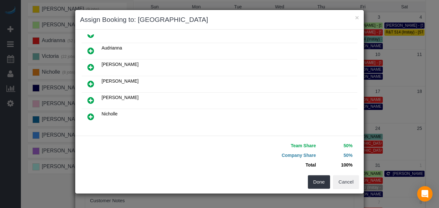
scroll to position [74, 0]
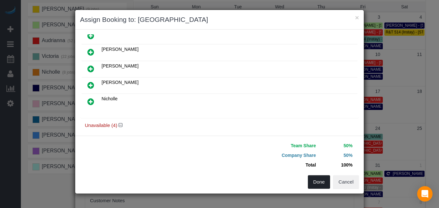
click at [315, 182] on button "Done" at bounding box center [319, 181] width 22 height 13
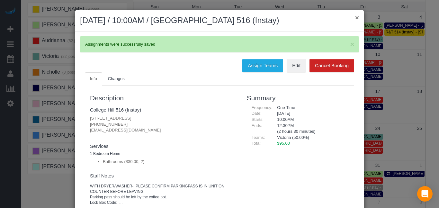
click at [358, 18] on button "×" at bounding box center [357, 17] width 4 height 7
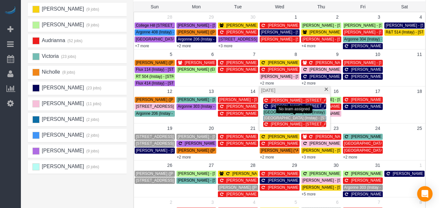
click at [265, 120] on span "[GEOGRAPHIC_DATA] (Instay) - [STREET_ADDRESS]" at bounding box center [311, 118] width 95 height 4
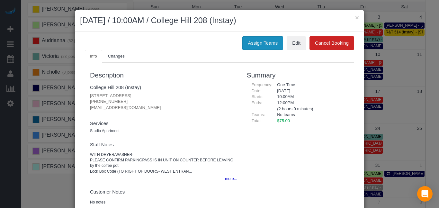
click at [259, 47] on button "Assign Teams" at bounding box center [262, 42] width 41 height 13
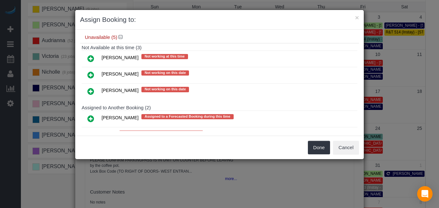
scroll to position [169, 0]
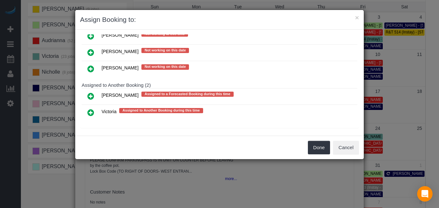
click at [91, 110] on icon at bounding box center [90, 113] width 7 height 8
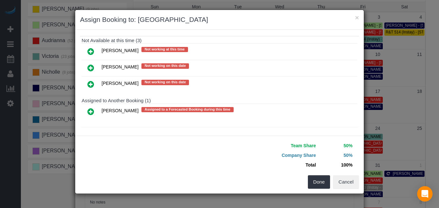
scroll to position [168, 0]
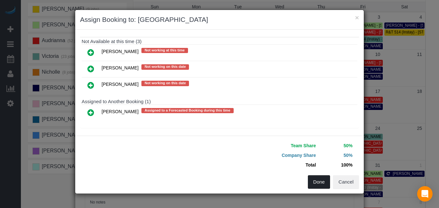
click at [322, 183] on button "Done" at bounding box center [319, 181] width 22 height 13
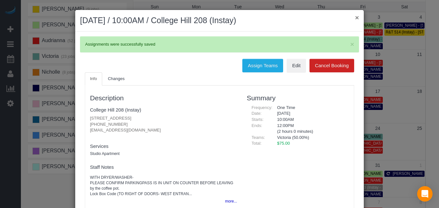
click at [356, 18] on button "×" at bounding box center [357, 17] width 4 height 7
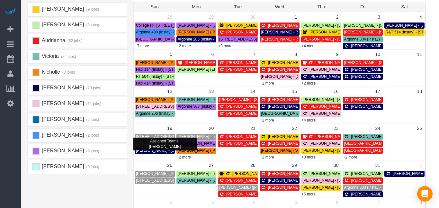
click at [153, 150] on span "[PERSON_NAME] - [STREET_ADDRESS]" at bounding box center [172, 150] width 73 height 4
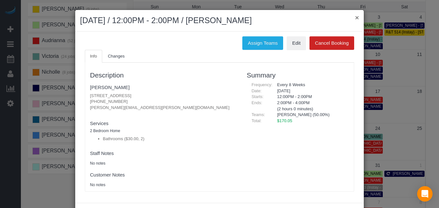
click at [358, 19] on button "×" at bounding box center [357, 17] width 4 height 7
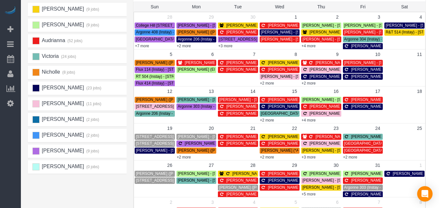
click at [158, 175] on span "[PERSON_NAME] ([PERSON_NAME] & [PERSON_NAME], LLC - AIRBNB) - [STREET_ADDRESS]" at bounding box center [221, 173] width 170 height 4
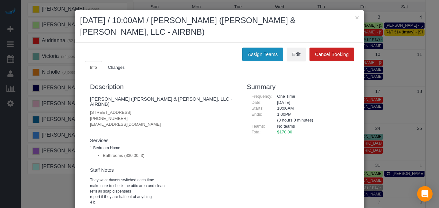
click at [252, 53] on button "Assign Teams" at bounding box center [262, 54] width 41 height 13
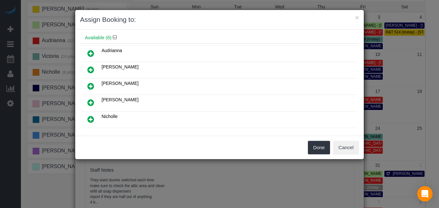
scroll to position [44, 0]
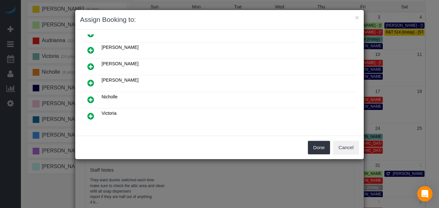
click at [90, 97] on icon at bounding box center [90, 100] width 7 height 8
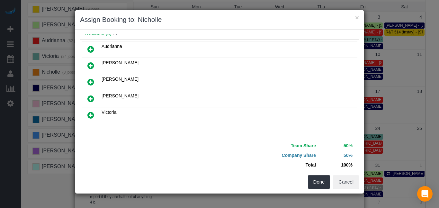
scroll to position [59, 0]
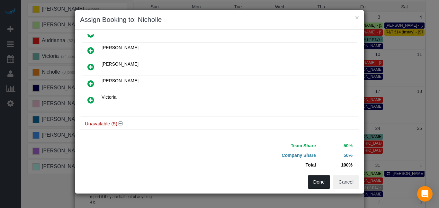
click at [315, 182] on button "Done" at bounding box center [319, 181] width 22 height 13
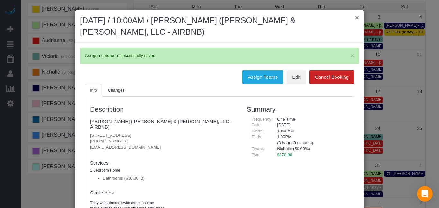
click at [356, 18] on button "×" at bounding box center [357, 17] width 4 height 7
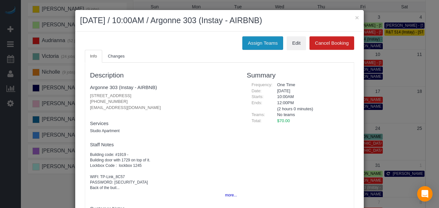
click at [262, 40] on button "Assign Teams" at bounding box center [262, 42] width 41 height 13
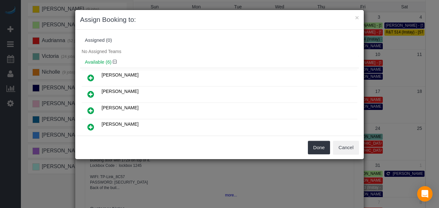
click at [90, 110] on icon at bounding box center [90, 111] width 7 height 8
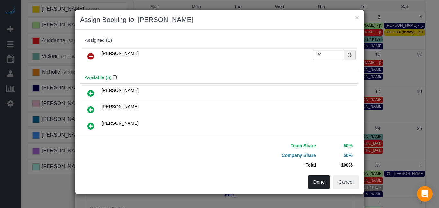
click at [323, 182] on button "Done" at bounding box center [319, 181] width 22 height 13
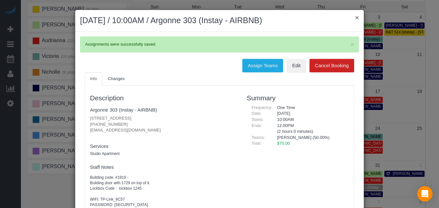
click at [356, 15] on button "×" at bounding box center [357, 17] width 4 height 7
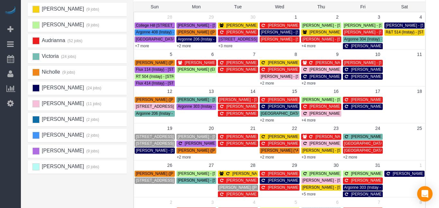
click at [240, 190] on span "[PERSON_NAME] ([PERSON_NAME] & [PERSON_NAME], LLC - AIRBNB) - [STREET_ADDRESS]" at bounding box center [304, 187] width 170 height 4
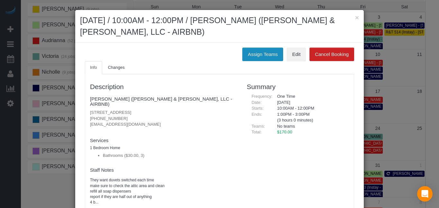
click at [256, 53] on button "Assign Teams" at bounding box center [262, 54] width 41 height 13
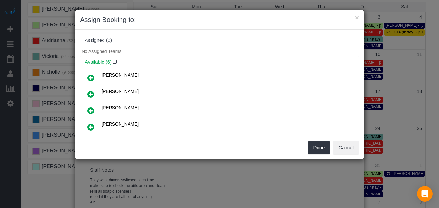
click at [93, 108] on icon at bounding box center [90, 111] width 7 height 8
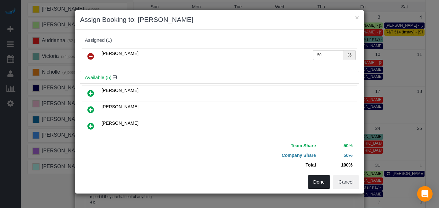
click at [324, 184] on button "Done" at bounding box center [319, 181] width 22 height 13
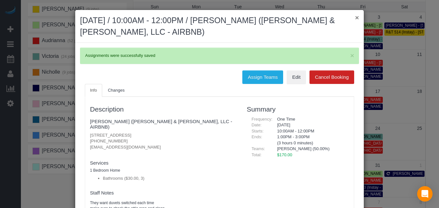
click at [357, 18] on button "×" at bounding box center [357, 17] width 4 height 7
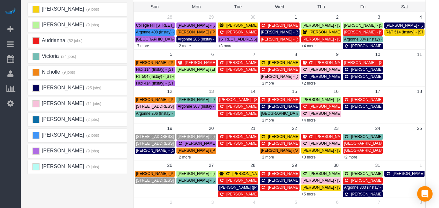
click at [47, 90] on span "[PERSON_NAME]" at bounding box center [62, 87] width 43 height 5
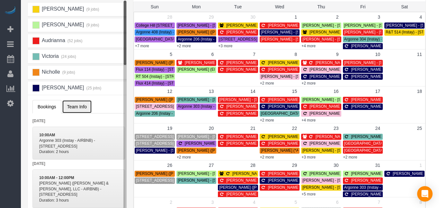
click at [71, 107] on span "Team Info" at bounding box center [77, 106] width 20 height 5
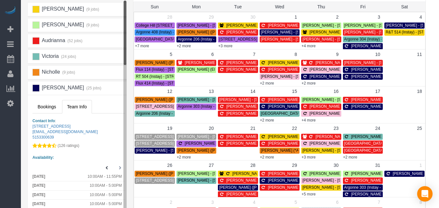
click at [118, 170] on button at bounding box center [120, 167] width 10 height 9
click at [270, 120] on link "+2 more" at bounding box center [267, 120] width 14 height 4
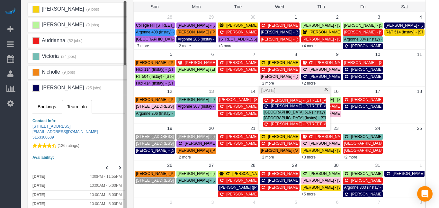
click at [136, 137] on span "[STREET_ADDRESS] (Instay) - [STREET_ADDRESS]" at bounding box center [182, 136] width 93 height 4
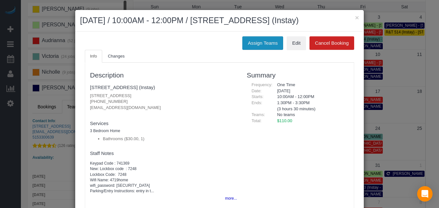
click at [247, 41] on button "Assign Teams" at bounding box center [262, 42] width 41 height 13
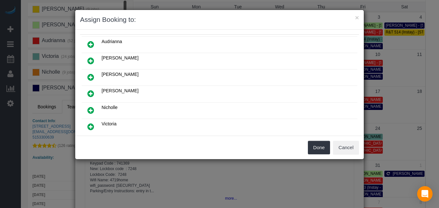
click at [91, 126] on icon at bounding box center [90, 127] width 7 height 8
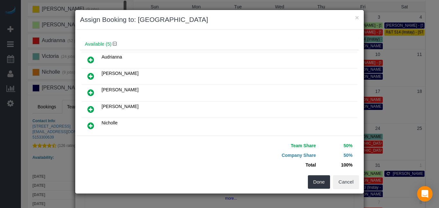
scroll to position [49, 0]
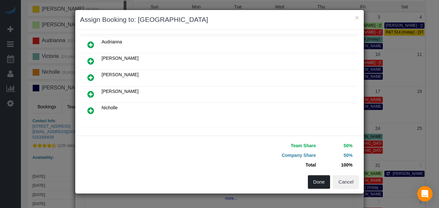
click at [321, 180] on button "Done" at bounding box center [319, 181] width 22 height 13
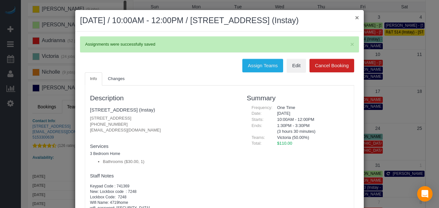
click at [355, 17] on button "×" at bounding box center [357, 17] width 4 height 7
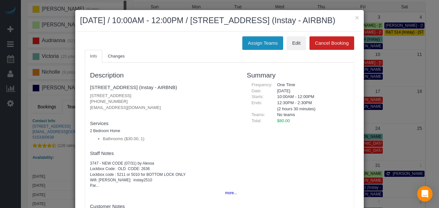
click at [262, 43] on button "Assign Teams" at bounding box center [262, 42] width 41 height 13
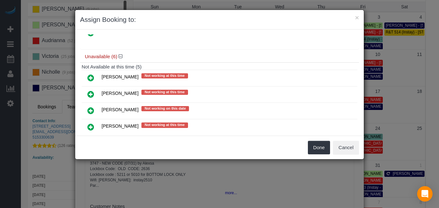
scroll to position [111, 0]
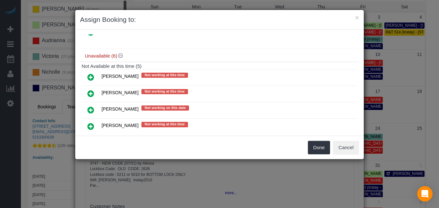
click at [91, 111] on icon at bounding box center [90, 110] width 7 height 8
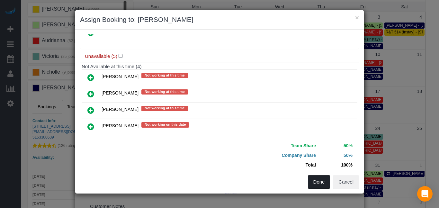
click at [322, 183] on button "Done" at bounding box center [319, 181] width 22 height 13
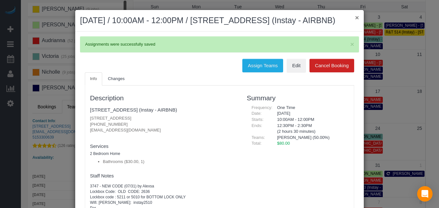
click at [358, 18] on button "×" at bounding box center [357, 17] width 4 height 7
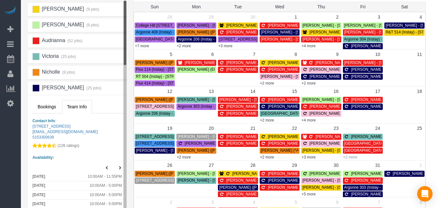
click at [354, 155] on link "+2 more" at bounding box center [350, 157] width 14 height 4
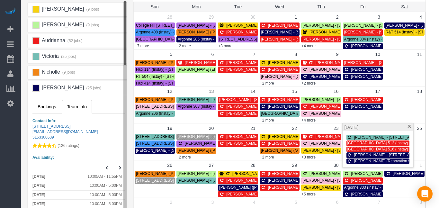
click at [157, 195] on td "[STREET_ADDRESS] (Instay) - [STREET_ADDRESS]" at bounding box center [154, 187] width 41 height 21
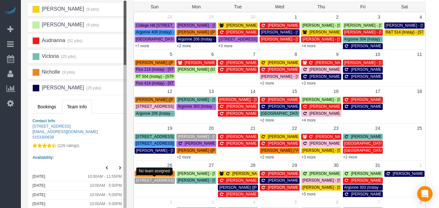
click at [148, 180] on span "[STREET_ADDRESS] (Instay) - [STREET_ADDRESS]" at bounding box center [182, 180] width 93 height 4
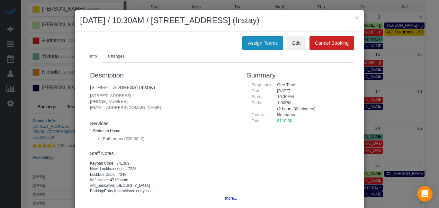
click at [260, 41] on button "Assign Teams" at bounding box center [262, 42] width 41 height 13
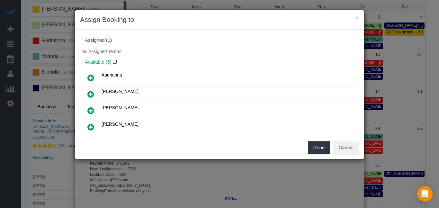
click at [93, 127] on icon at bounding box center [90, 127] width 7 height 8
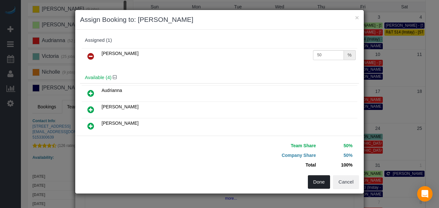
click at [320, 184] on button "Done" at bounding box center [319, 181] width 22 height 13
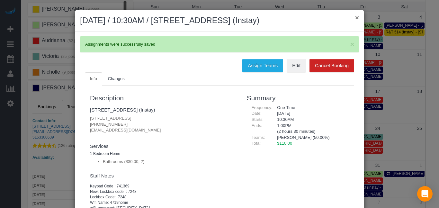
click at [358, 17] on button "×" at bounding box center [357, 17] width 4 height 7
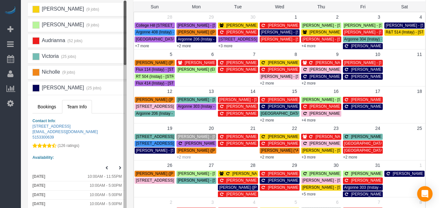
click at [185, 159] on link "+2 more" at bounding box center [184, 157] width 14 height 4
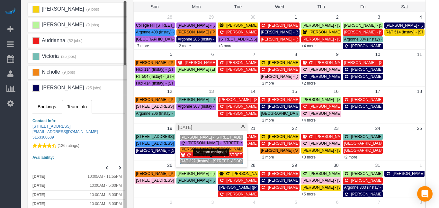
click at [186, 162] on span "R&T 327 (Instay) - [STREET_ADDRESS]" at bounding box center [216, 161] width 70 height 4
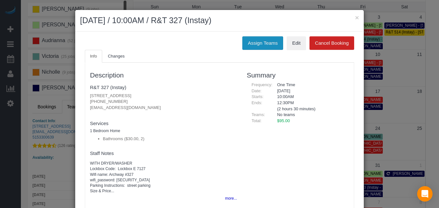
click at [251, 43] on button "Assign Teams" at bounding box center [262, 42] width 41 height 13
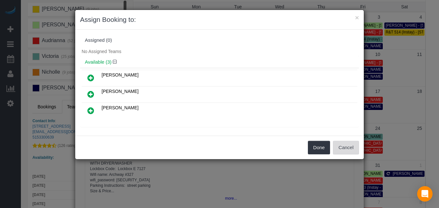
click at [349, 149] on button "Cancel" at bounding box center [346, 147] width 26 height 13
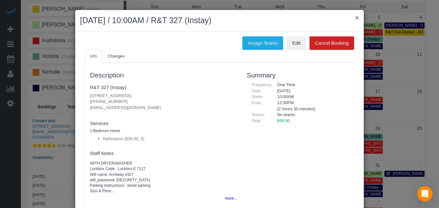
click at [355, 20] on button "×" at bounding box center [357, 17] width 4 height 7
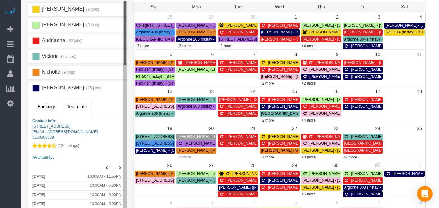
click at [180, 159] on link "+2 more" at bounding box center [184, 157] width 14 height 4
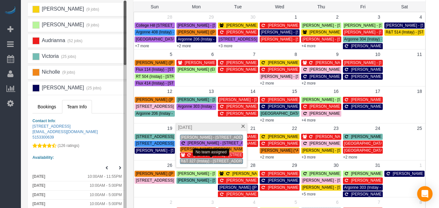
click at [182, 160] on span "R&T 327 (Instay) - [STREET_ADDRESS]" at bounding box center [216, 161] width 70 height 4
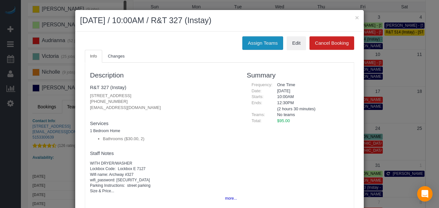
click at [252, 44] on button "Assign Teams" at bounding box center [262, 42] width 41 height 13
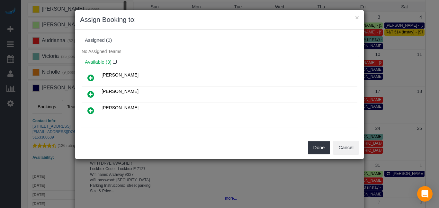
click at [91, 96] on icon at bounding box center [90, 94] width 7 height 8
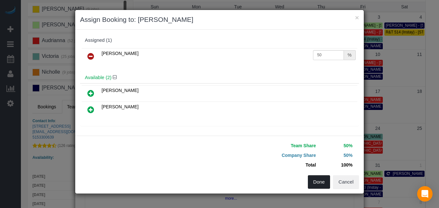
click at [314, 179] on button "Done" at bounding box center [319, 181] width 22 height 13
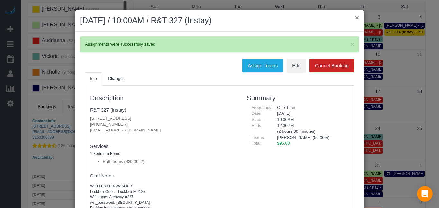
click at [357, 17] on button "×" at bounding box center [357, 17] width 4 height 7
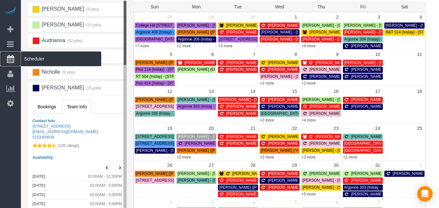
click at [11, 58] on icon at bounding box center [10, 59] width 7 height 8
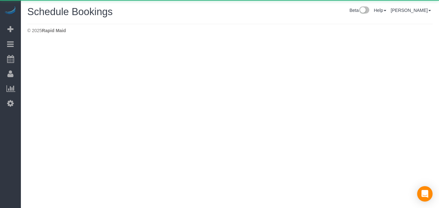
click at [55, 57] on body "Beta Add Booking Bookings Active Bookings Cancelled Bookings Quote Inquiries Do…" at bounding box center [219, 104] width 439 height 208
